Goal: Find specific page/section: Find specific page/section

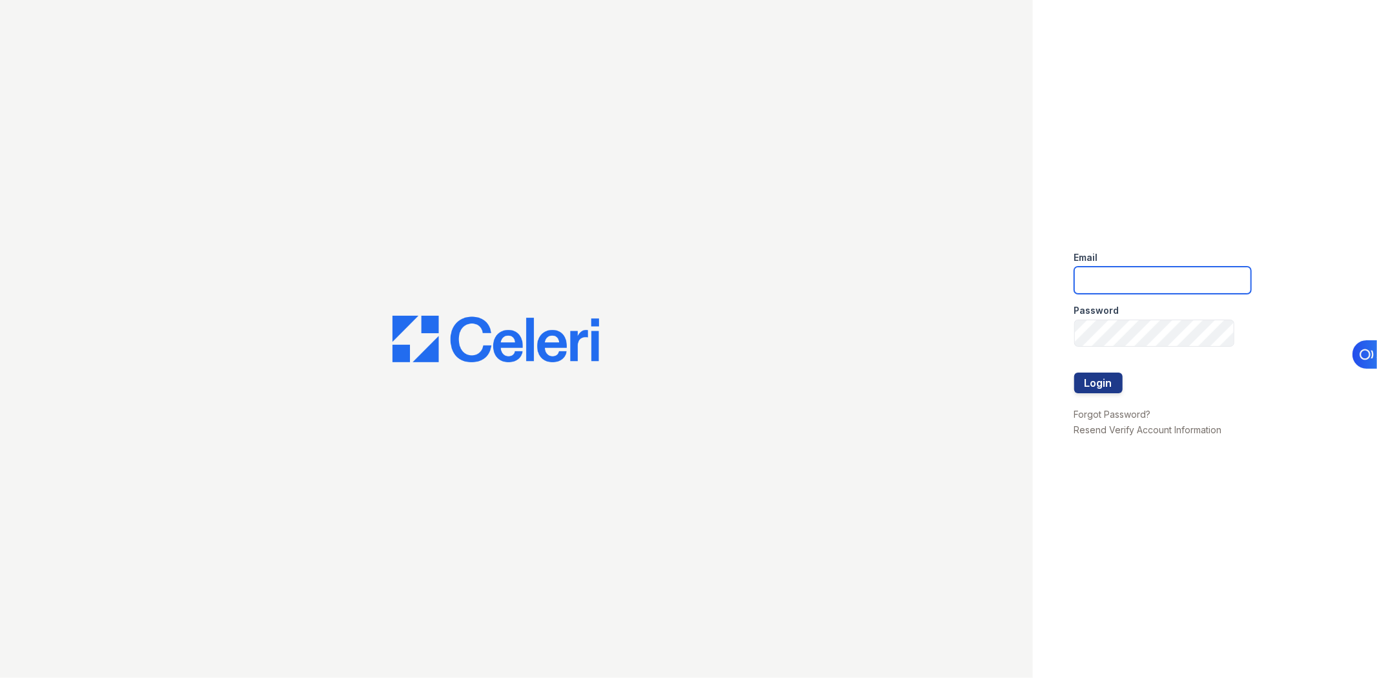
type input "mcovarrubias@lantowerliving.com"
click at [1115, 368] on div at bounding box center [1163, 360] width 177 height 26
click at [1115, 378] on button "Login" at bounding box center [1099, 383] width 48 height 21
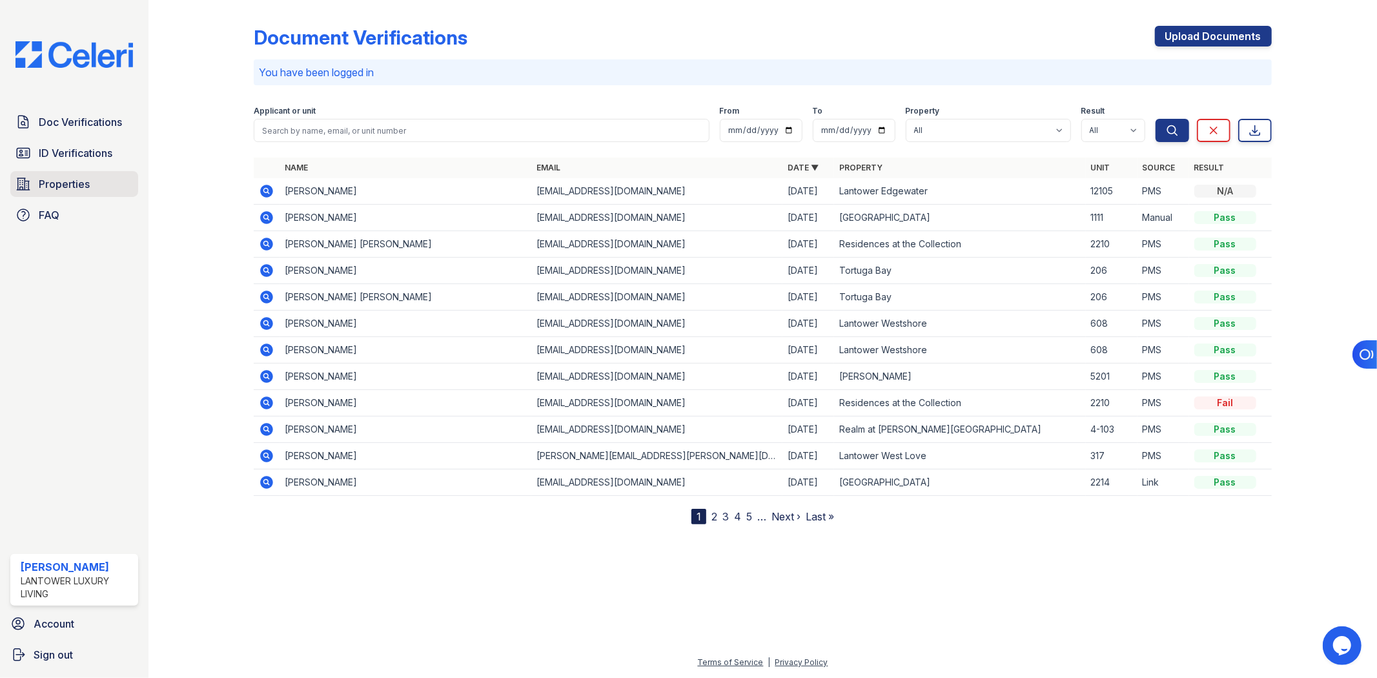
click at [53, 180] on span "Properties" at bounding box center [64, 183] width 51 height 15
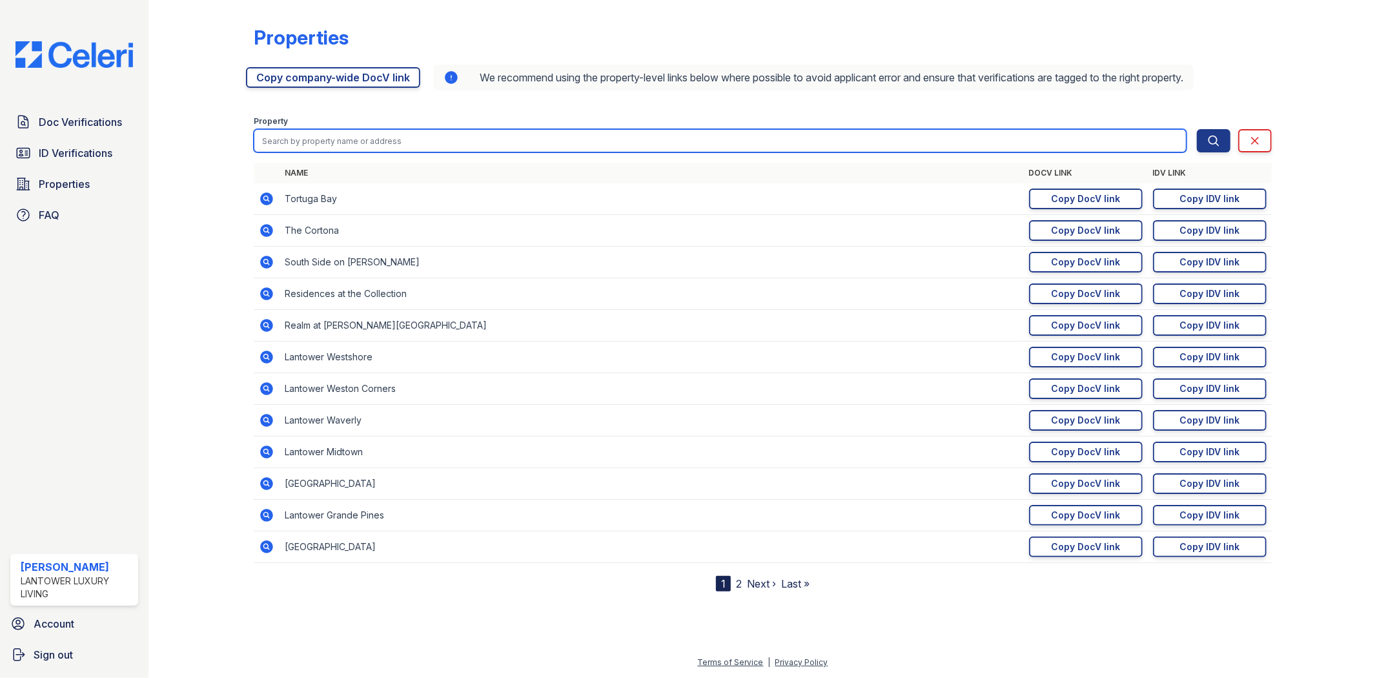
click at [386, 139] on input "search" at bounding box center [720, 140] width 932 height 23
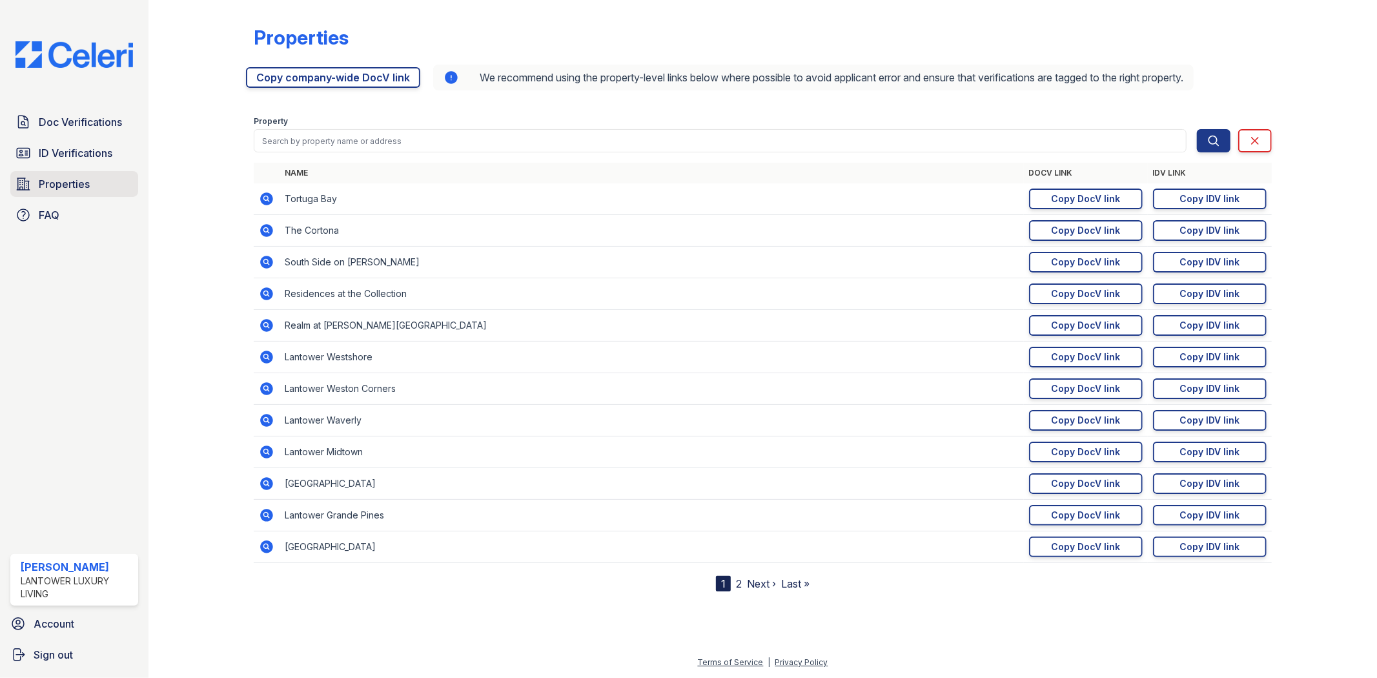
click at [76, 181] on span "Properties" at bounding box center [64, 183] width 51 height 15
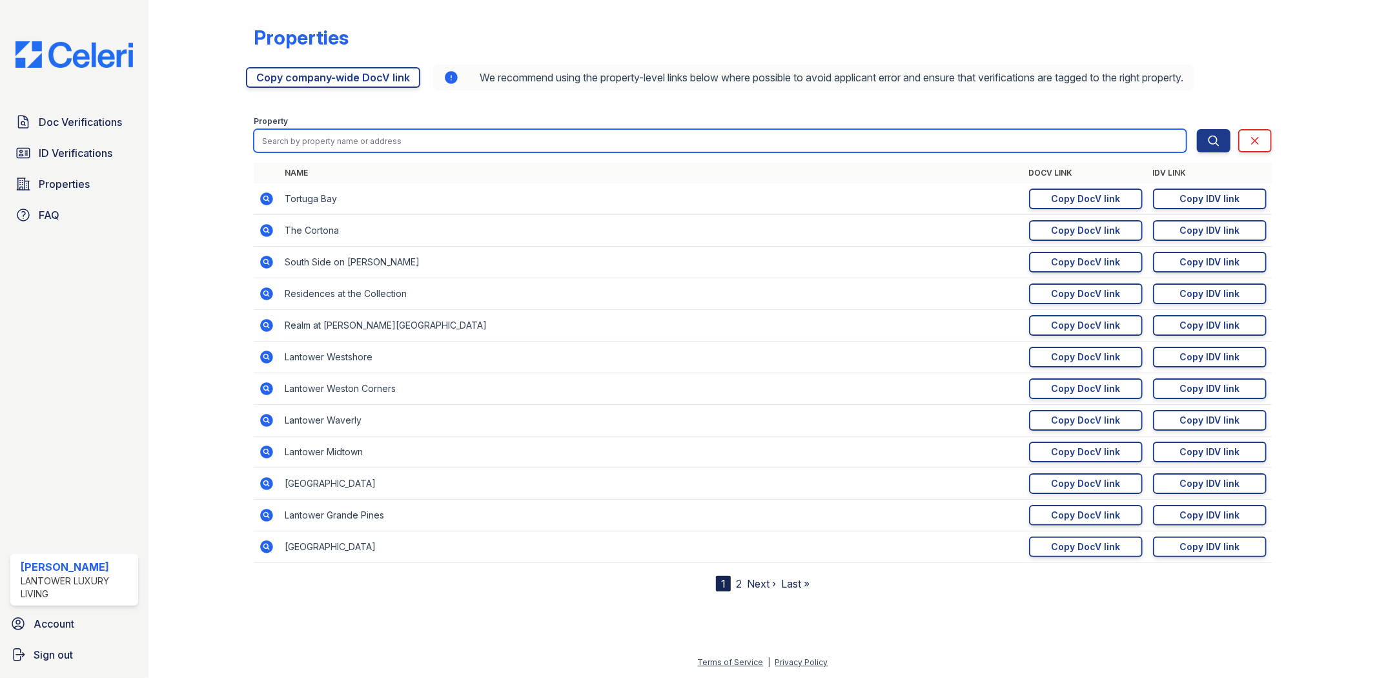
click at [313, 146] on input "search" at bounding box center [720, 140] width 932 height 23
type input "round rock"
click at [1197, 129] on button "Search" at bounding box center [1214, 140] width 34 height 23
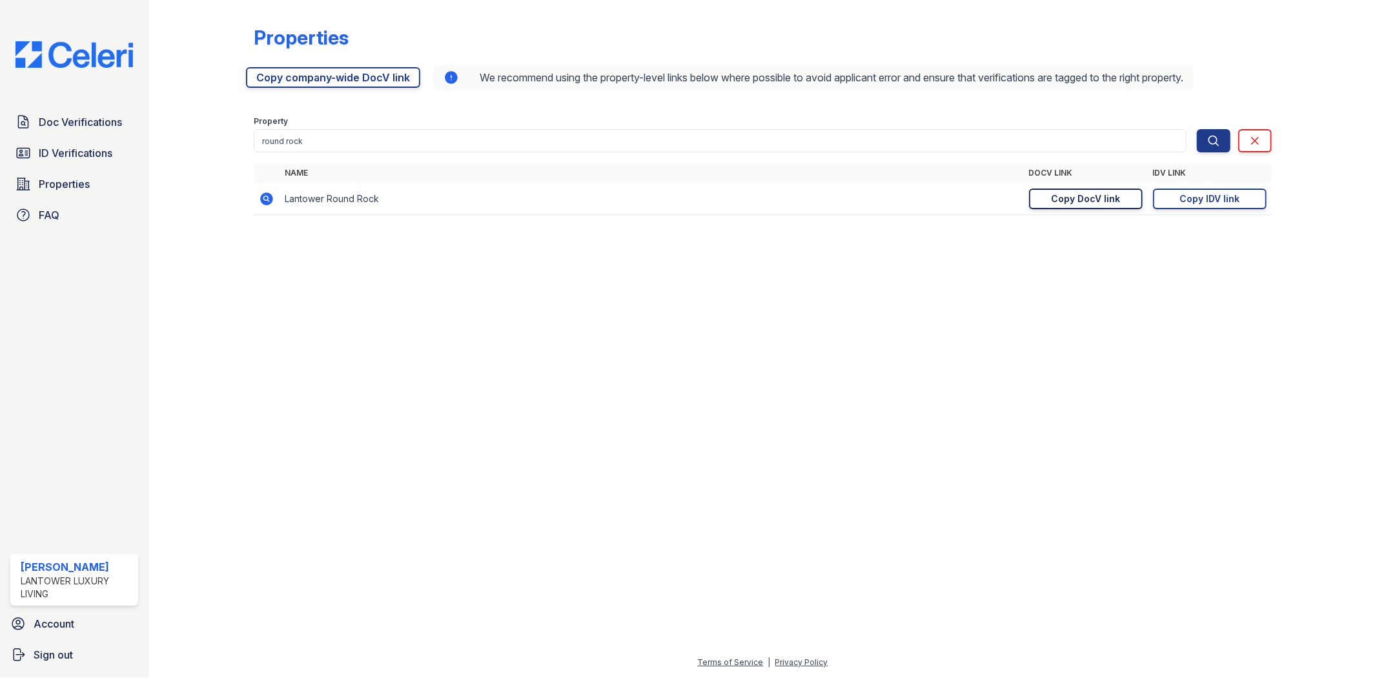
click at [1099, 203] on div "Copy DocV link" at bounding box center [1085, 198] width 69 height 13
